Goal: Find specific page/section: Find specific page/section

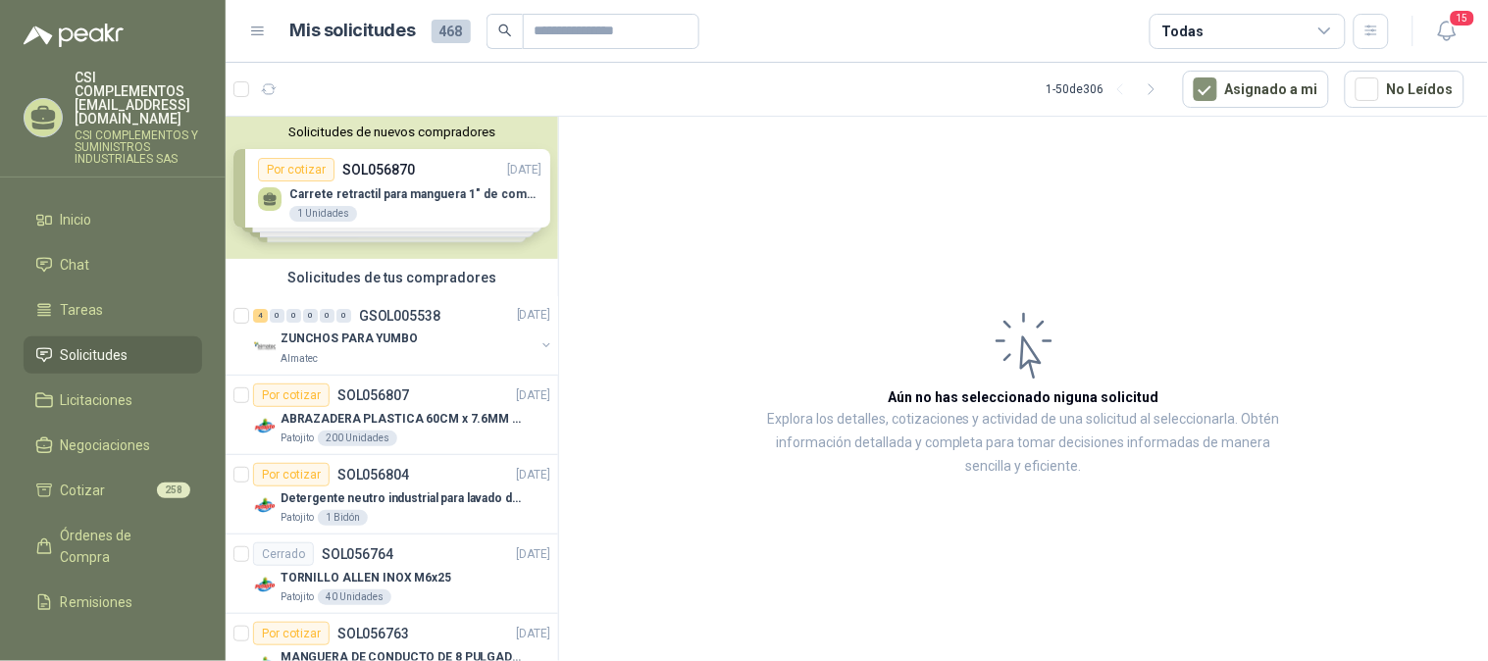
scroll to position [109, 0]
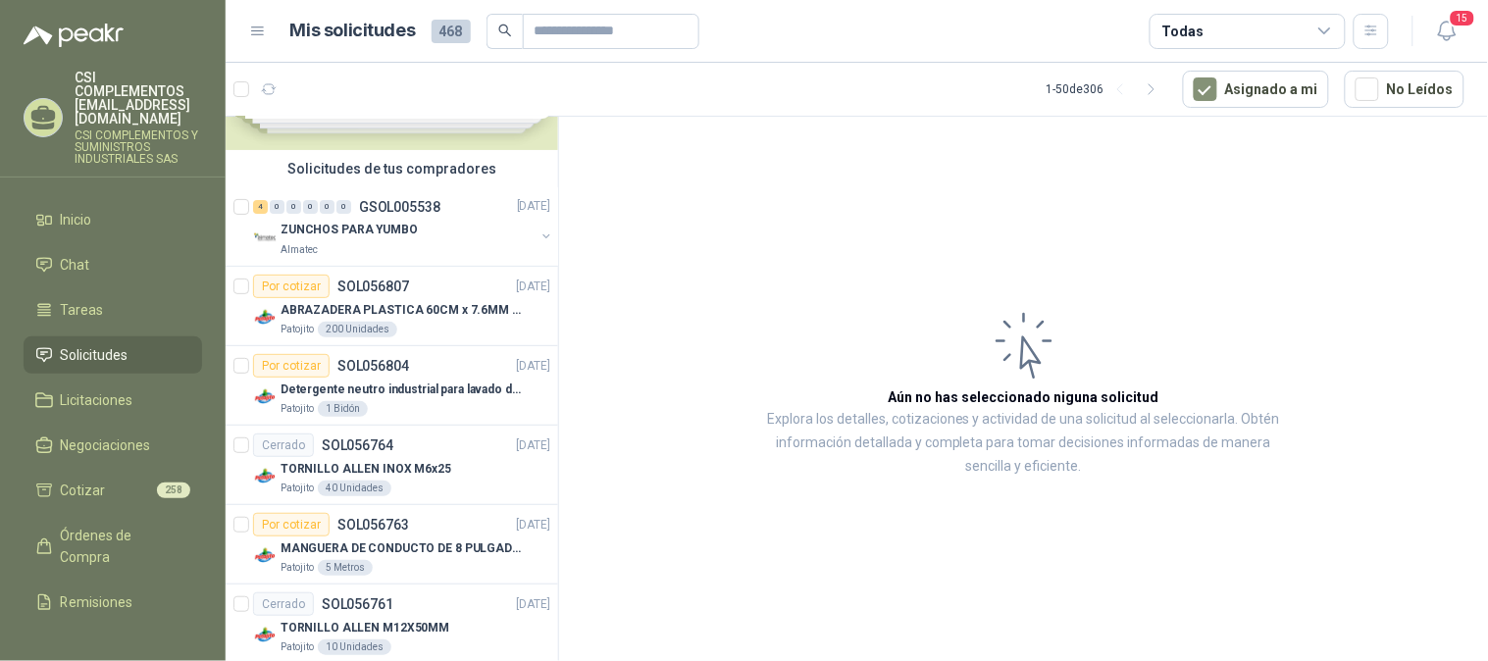
click at [118, 344] on span "Solicitudes" at bounding box center [95, 355] width 68 height 22
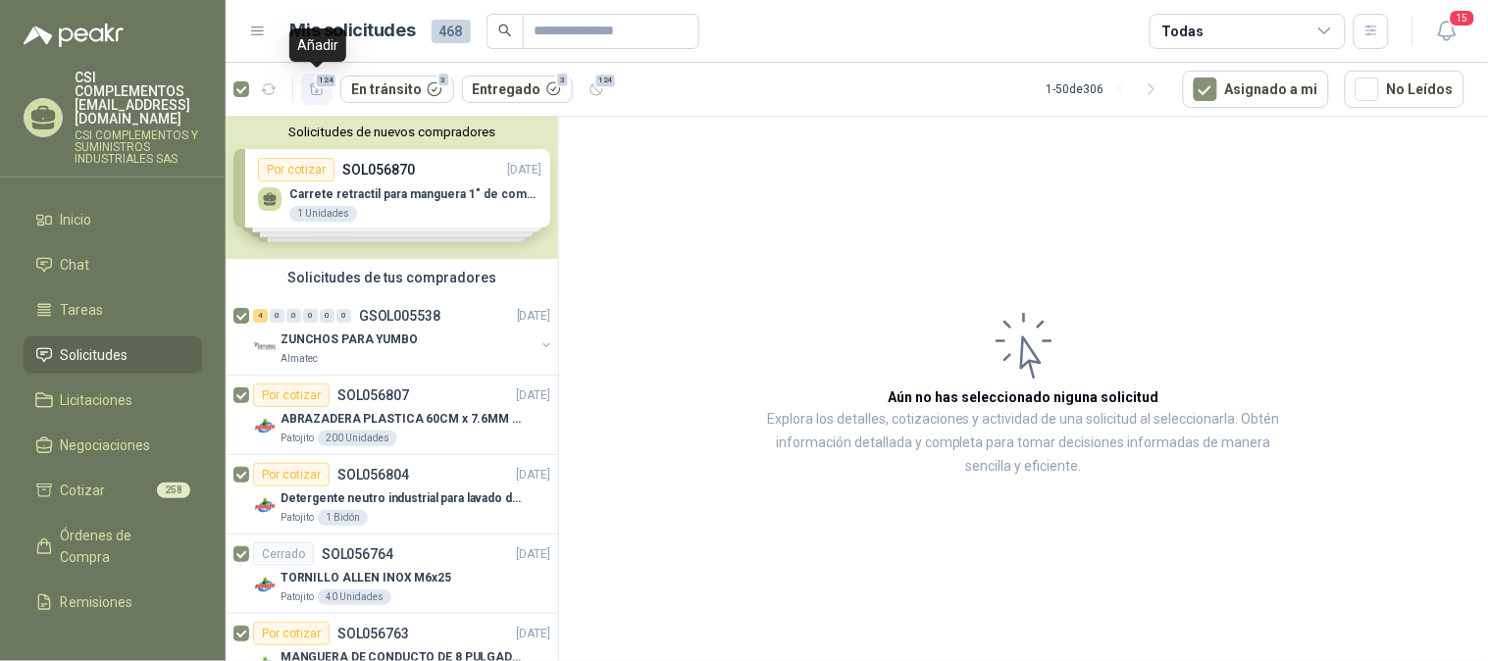
click at [317, 84] on span "124" at bounding box center [326, 81] width 24 height 16
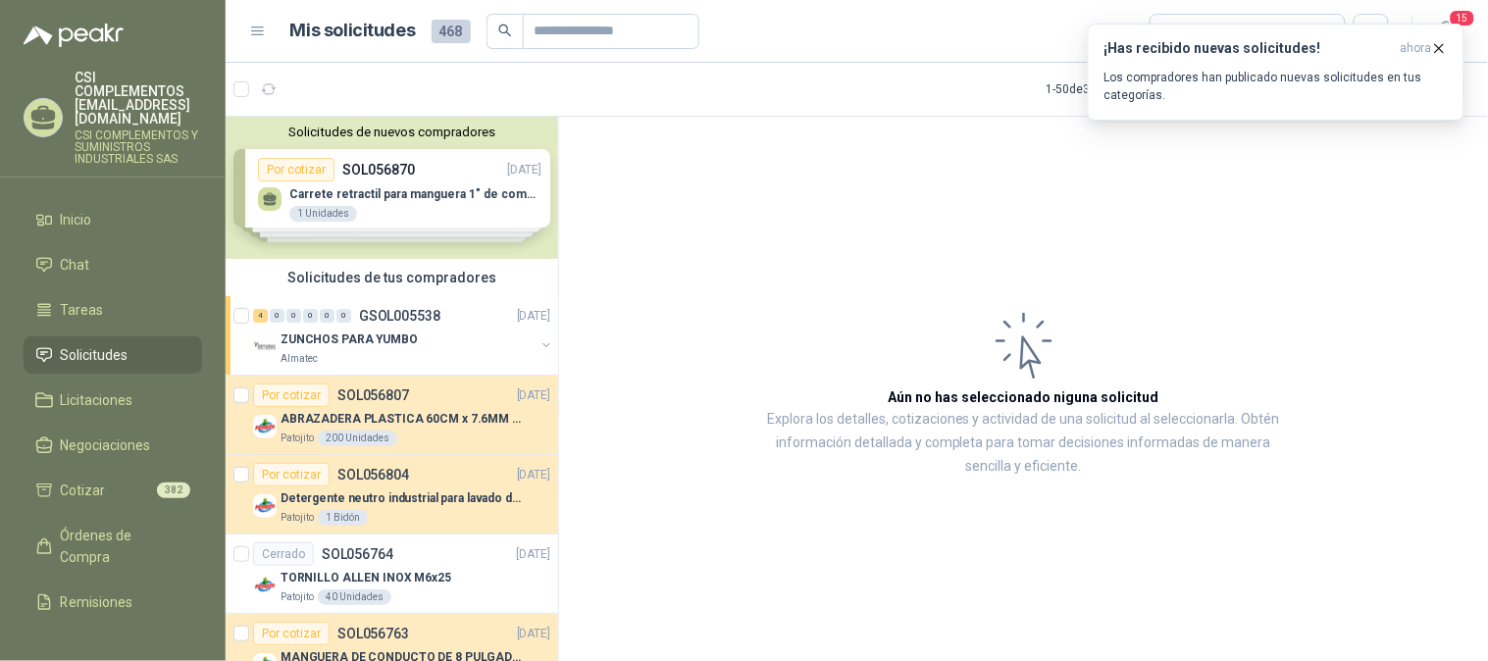
click at [95, 344] on span "Solicitudes" at bounding box center [95, 355] width 68 height 22
click at [250, 88] on div at bounding box center [259, 89] width 51 height 31
click at [281, 88] on button "button" at bounding box center [268, 89] width 31 height 31
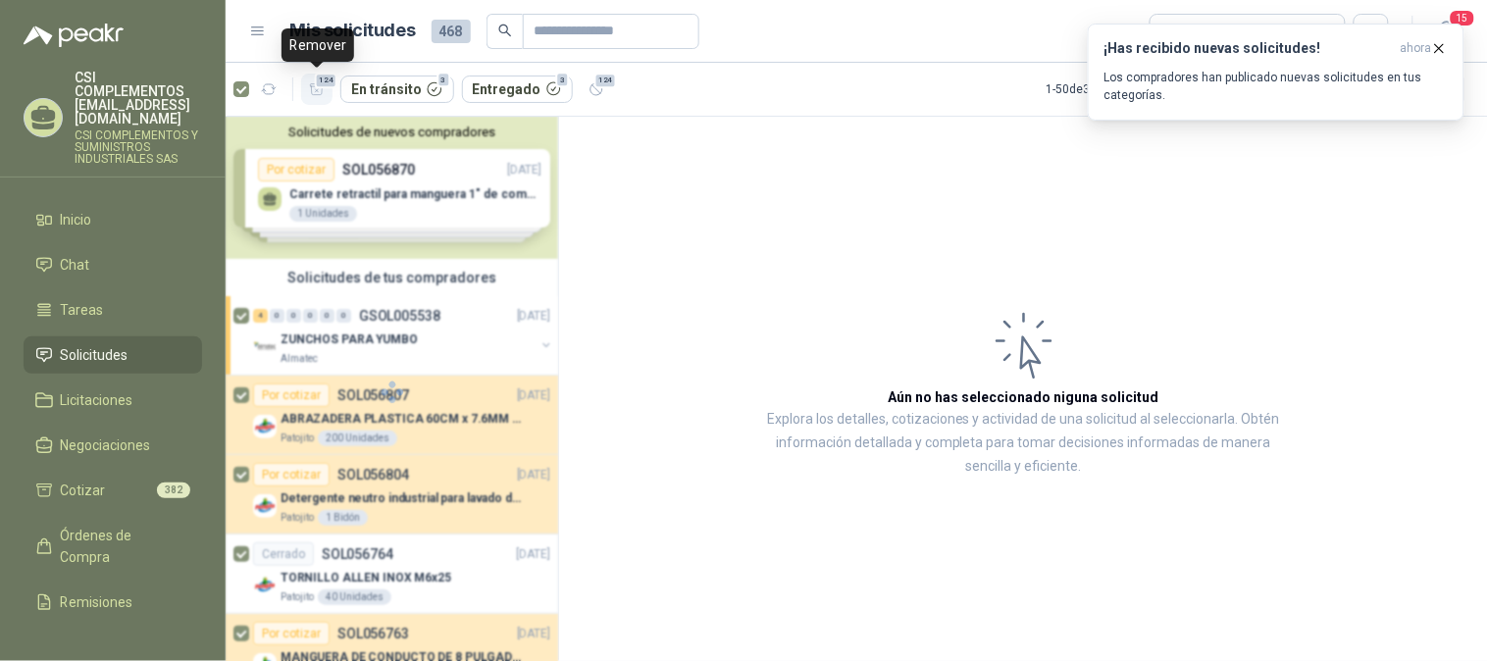
click at [326, 86] on span "124" at bounding box center [326, 81] width 24 height 16
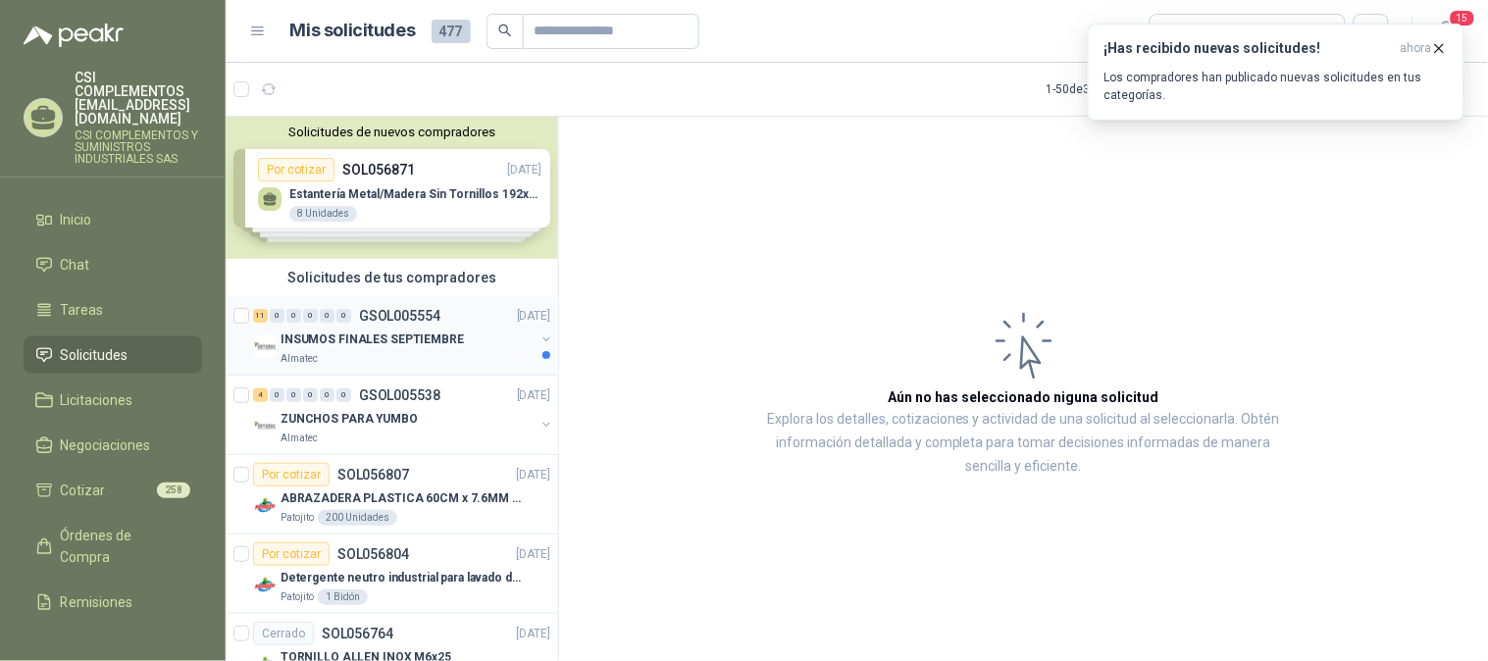
click at [370, 332] on p "INSUMOS FINALES SEPTIEMBRE" at bounding box center [372, 340] width 183 height 19
